Goal: Transaction & Acquisition: Purchase product/service

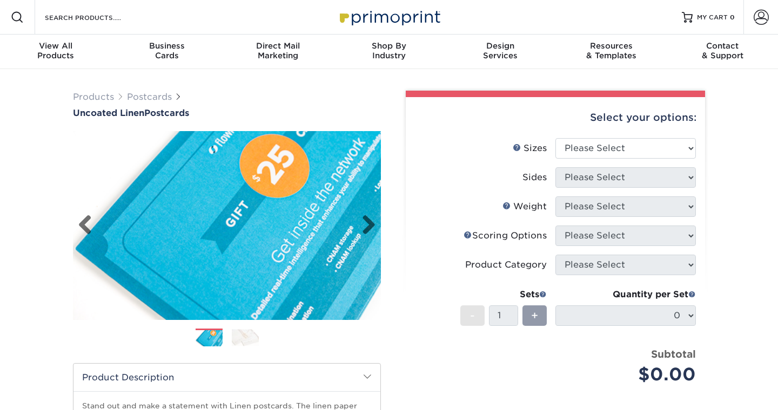
click at [277, 277] on img at bounding box center [227, 225] width 308 height 213
click at [369, 227] on link "Next" at bounding box center [365, 226] width 22 height 22
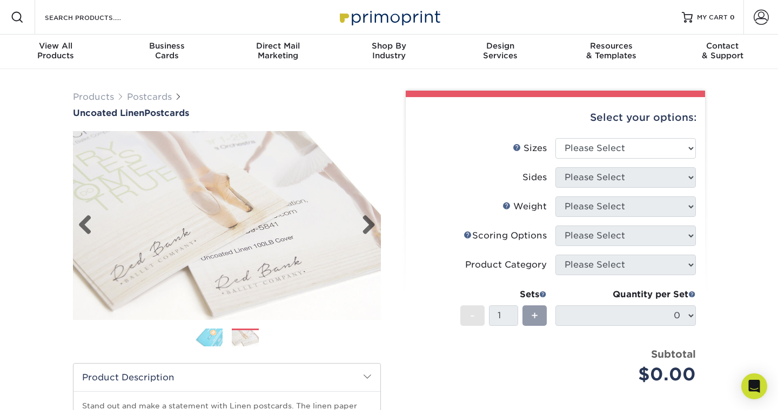
click at [196, 231] on img at bounding box center [227, 225] width 308 height 189
click at [367, 224] on link "Next" at bounding box center [365, 226] width 22 height 22
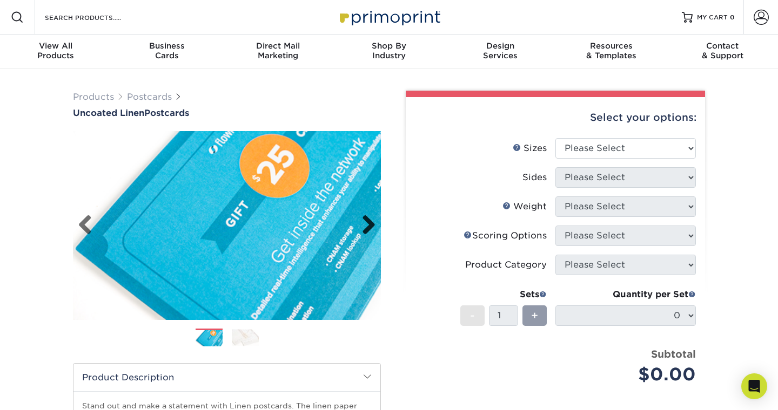
click at [367, 224] on link "Next" at bounding box center [365, 226] width 22 height 22
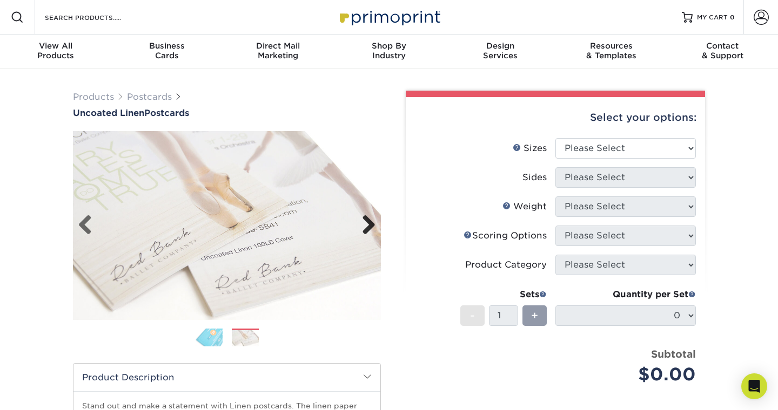
click at [367, 224] on link "Next" at bounding box center [365, 226] width 22 height 22
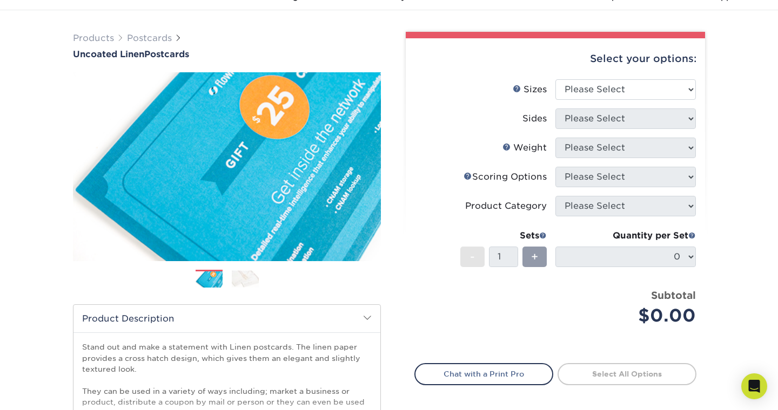
scroll to position [44, 0]
